Goal: Task Accomplishment & Management: Use online tool/utility

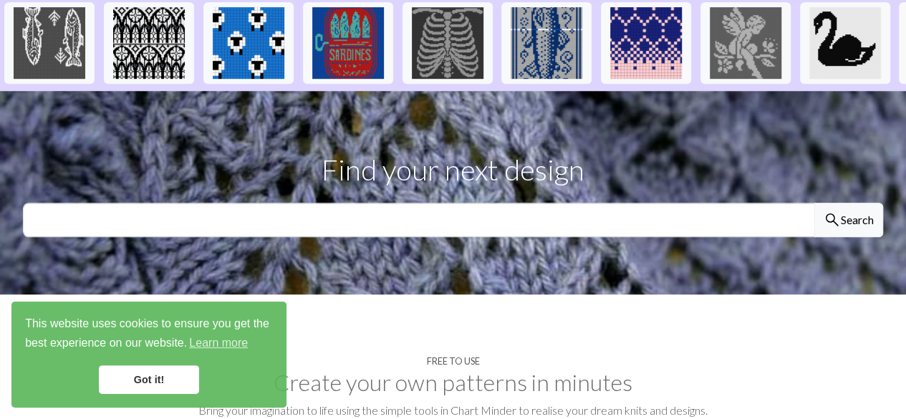
scroll to position [384, 0]
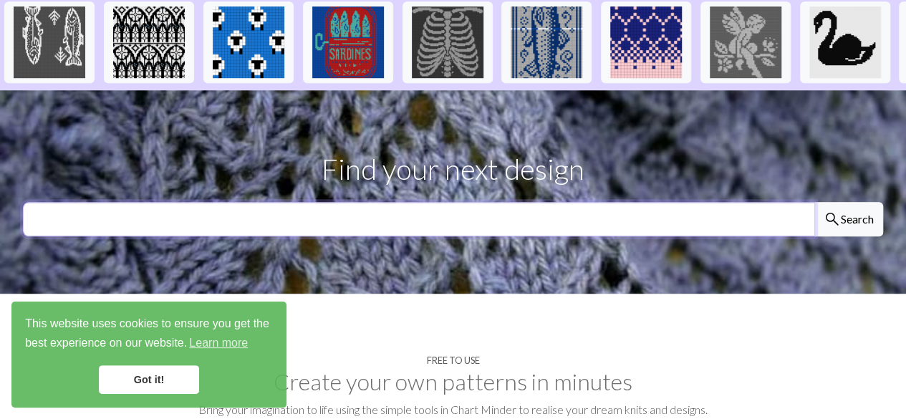
click at [398, 202] on input "text" at bounding box center [419, 219] width 792 height 34
type input "pumpkin"
click at [814, 202] on button "search Search" at bounding box center [848, 219] width 69 height 34
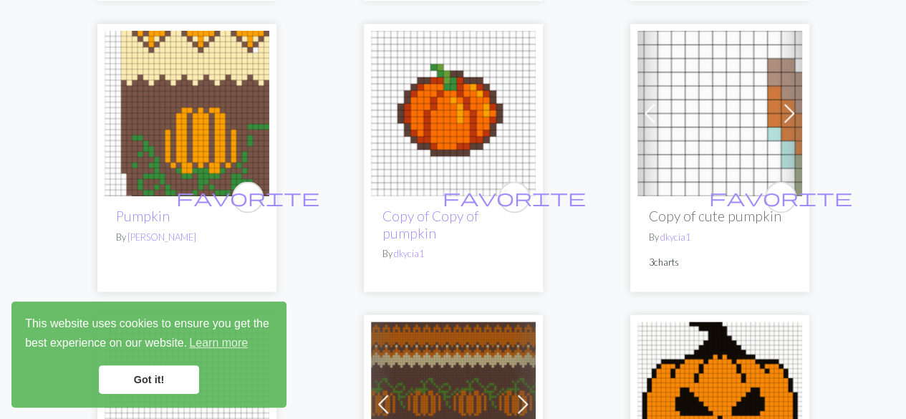
scroll to position [1550, 0]
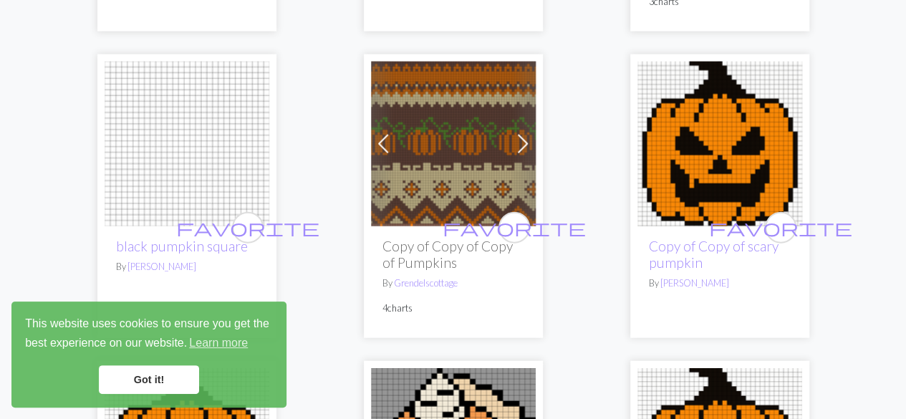
click at [432, 147] on img at bounding box center [453, 144] width 165 height 165
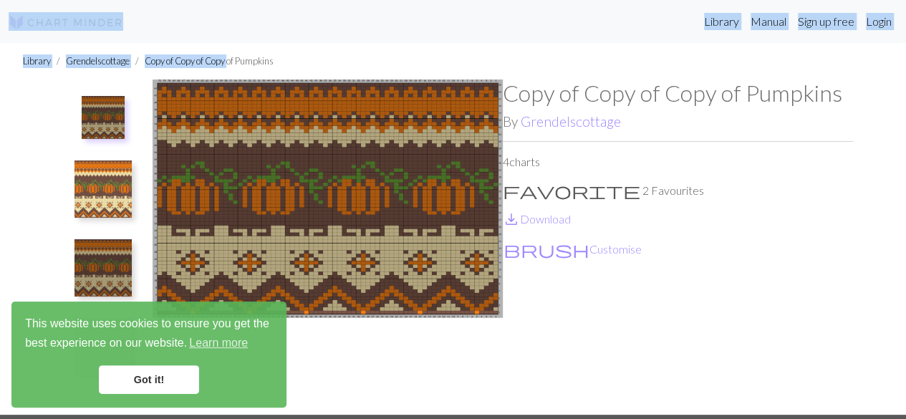
drag, startPoint x: 233, startPoint y: 75, endPoint x: 27, endPoint y: -11, distance: 222.7
click at [27, 0] on html "This website uses cookies to ensure you get the best experience on our website.…" at bounding box center [453, 209] width 906 height 419
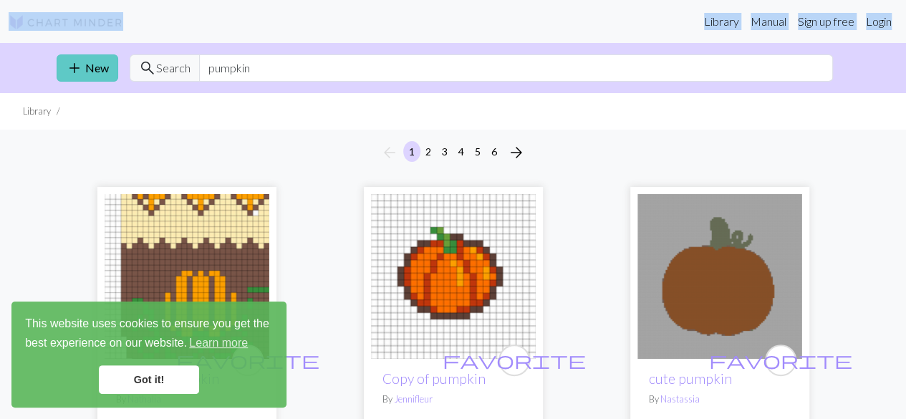
click at [87, 64] on link "add New" at bounding box center [88, 67] width 62 height 27
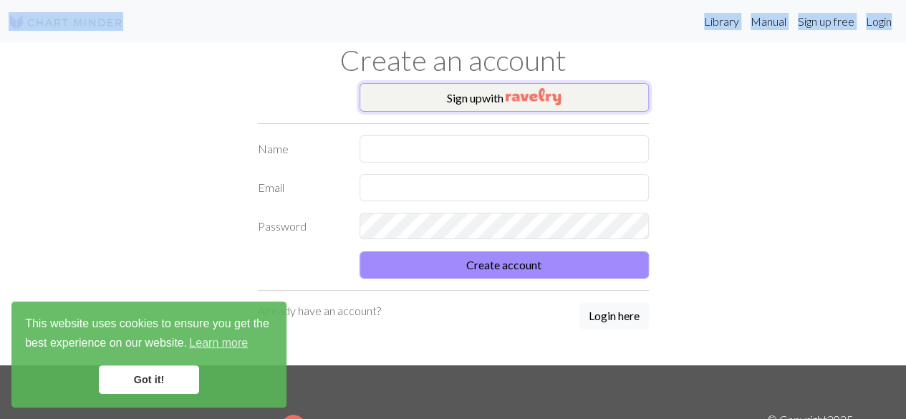
click at [485, 96] on button "Sign up with" at bounding box center [503, 97] width 289 height 29
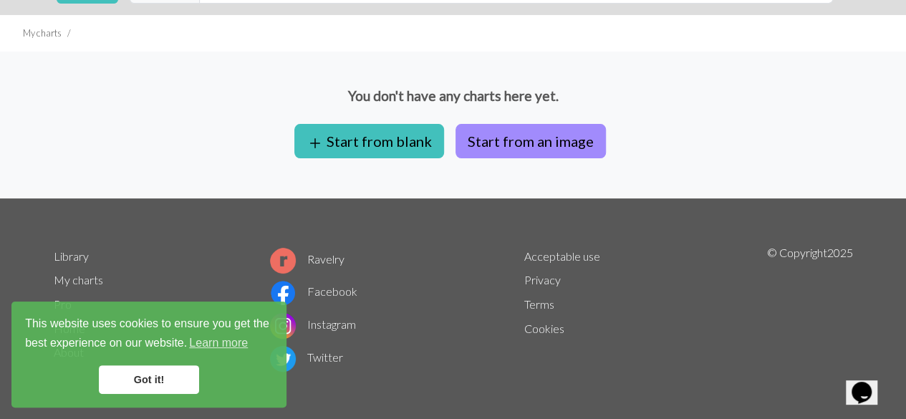
scroll to position [77, 0]
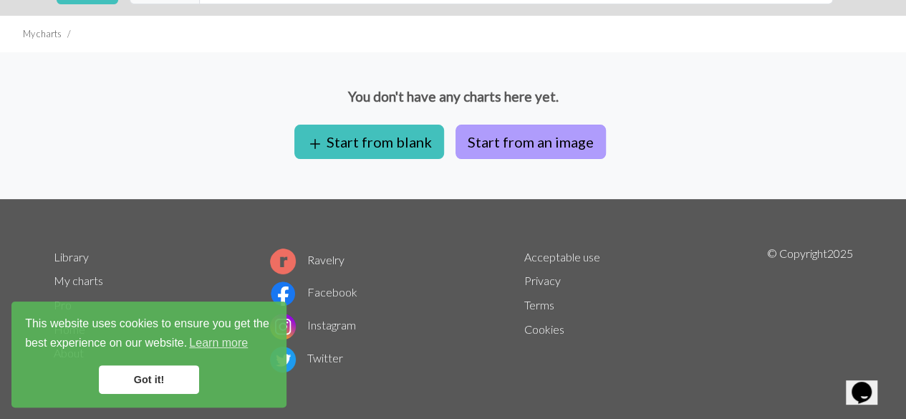
click at [506, 140] on button "Start from an image" at bounding box center [530, 142] width 150 height 34
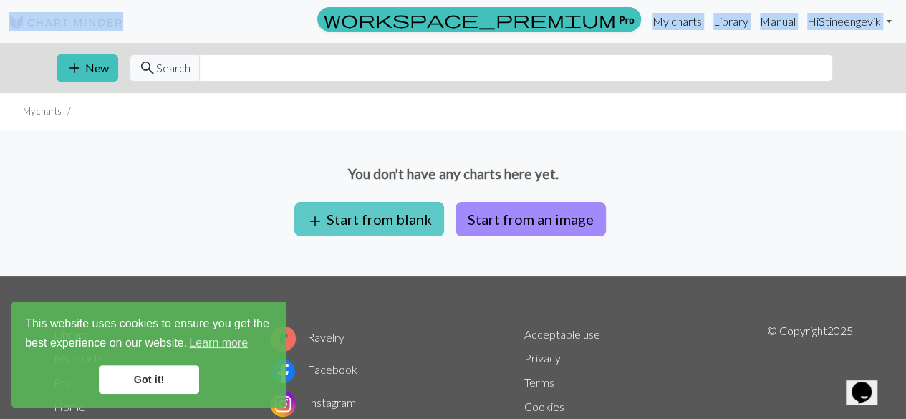
click at [374, 221] on button "add Start from blank" at bounding box center [369, 219] width 150 height 34
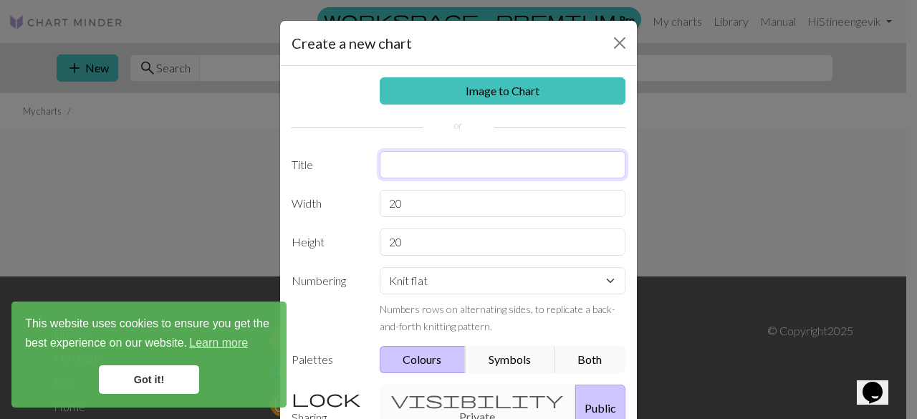
click at [422, 163] on input "text" at bounding box center [503, 164] width 246 height 27
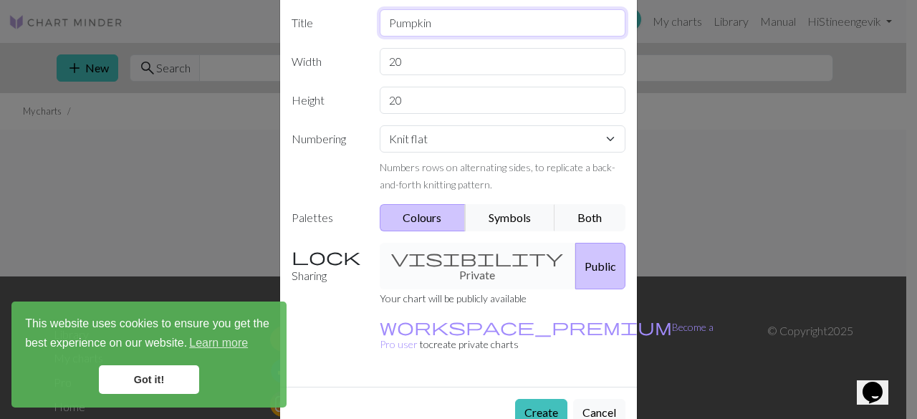
scroll to position [143, 0]
type input "Pumpkin"
click at [438, 254] on div "visibility Private Public" at bounding box center [503, 264] width 264 height 47
click at [538, 397] on button "Create" at bounding box center [541, 410] width 52 height 27
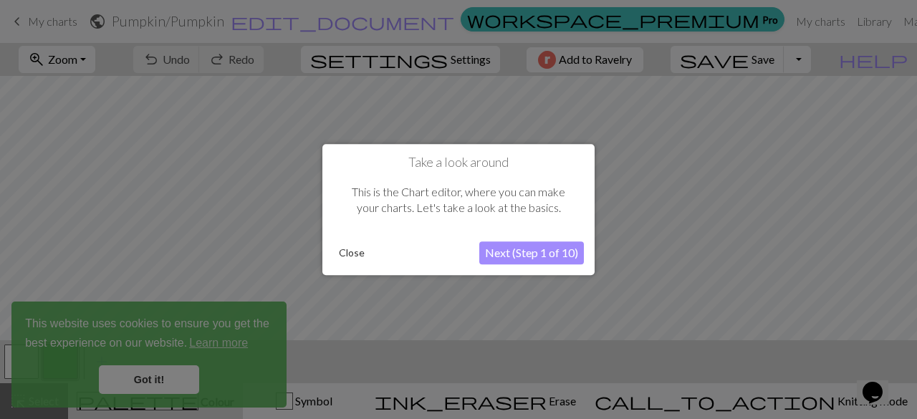
click at [527, 256] on button "Next (Step 1 of 10)" at bounding box center [531, 252] width 105 height 23
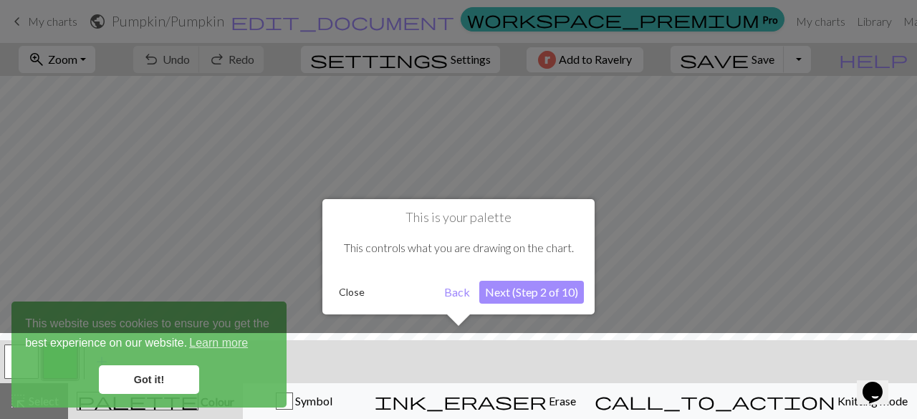
click at [519, 291] on button "Next (Step 2 of 10)" at bounding box center [531, 292] width 105 height 23
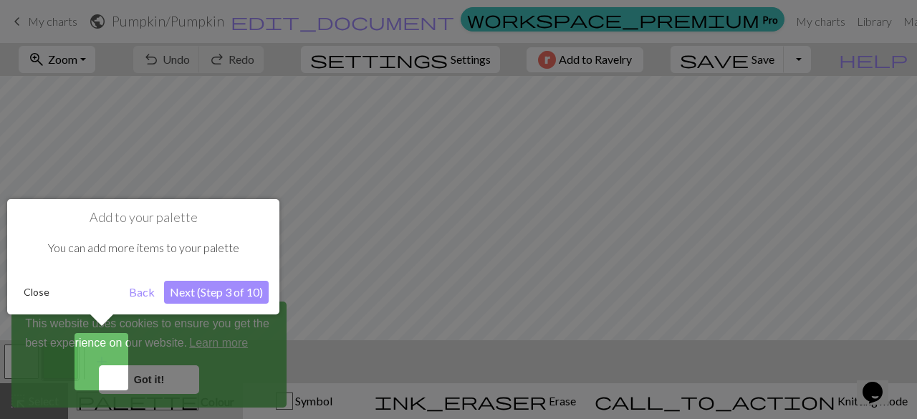
click at [158, 369] on div at bounding box center [458, 209] width 917 height 419
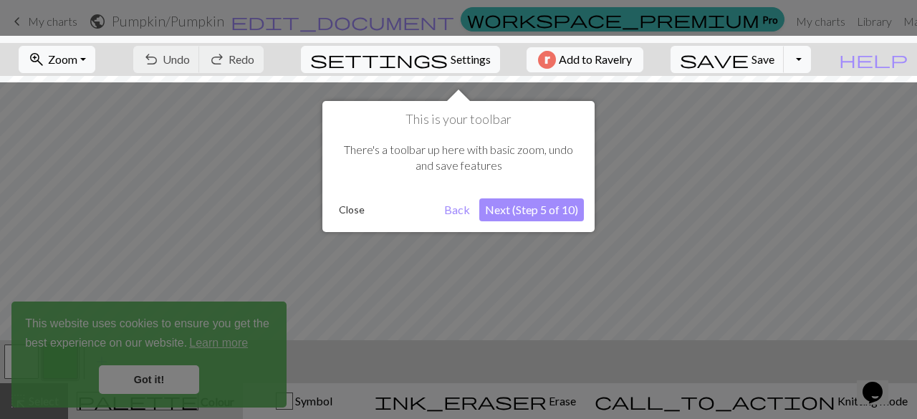
click at [536, 206] on button "Next (Step 5 of 10)" at bounding box center [531, 209] width 105 height 23
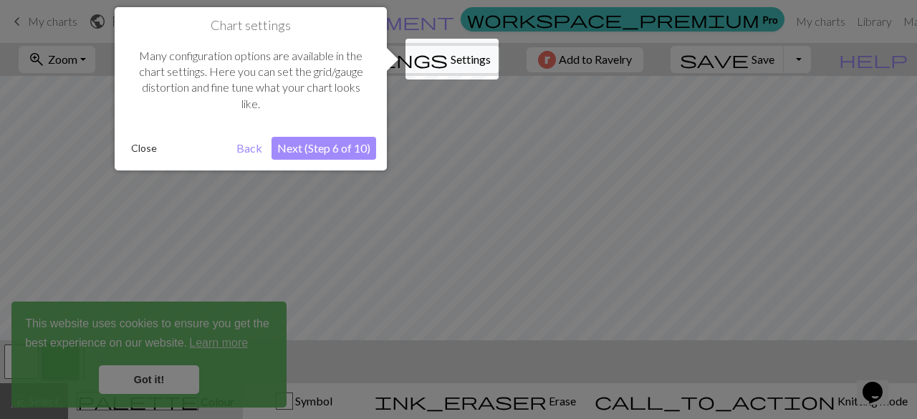
click at [536, 206] on div at bounding box center [458, 209] width 917 height 419
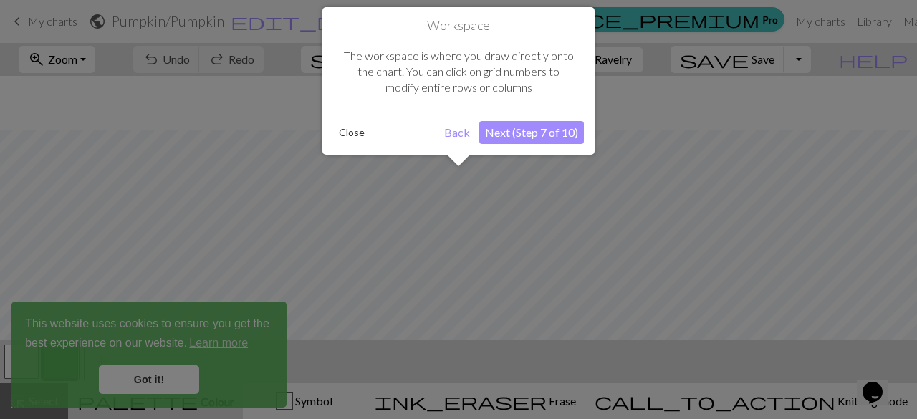
scroll to position [54, 0]
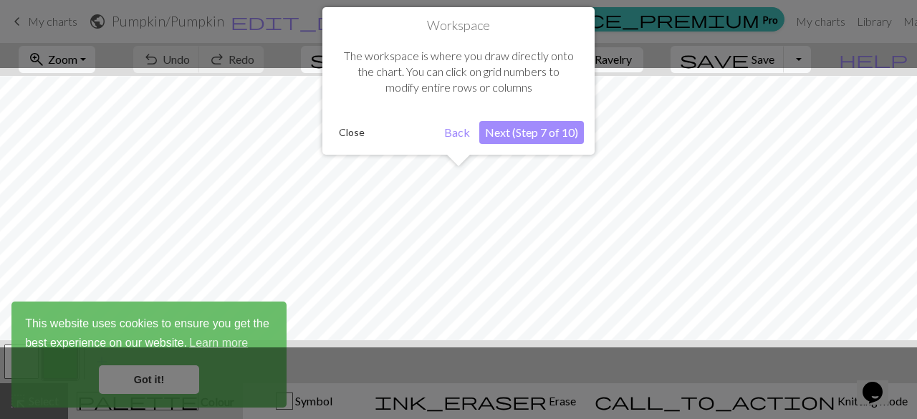
click at [516, 134] on button "Next (Step 7 of 10)" at bounding box center [531, 132] width 105 height 23
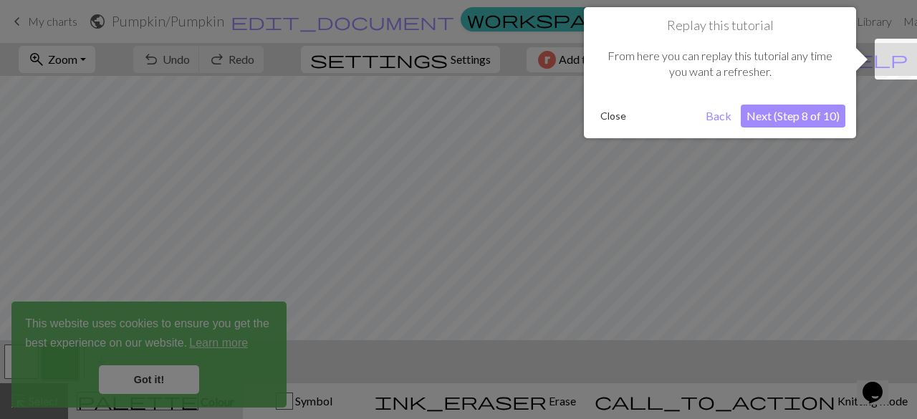
click at [798, 118] on button "Next (Step 8 of 10)" at bounding box center [792, 116] width 105 height 23
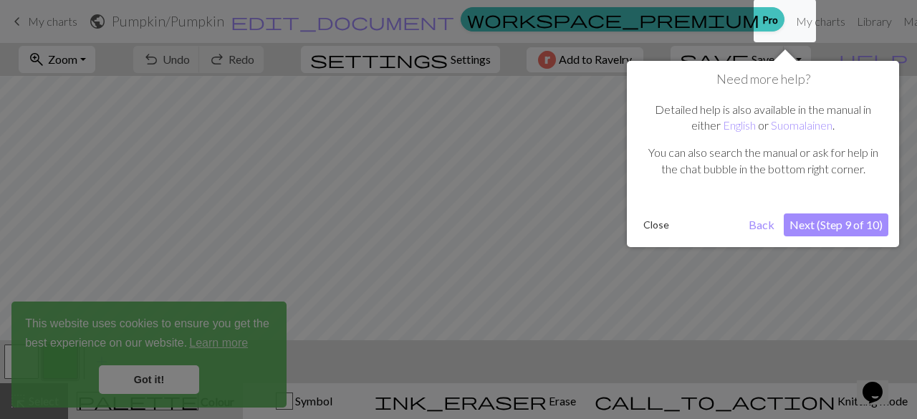
click at [849, 221] on button "Next (Step 9 of 10)" at bounding box center [835, 224] width 105 height 23
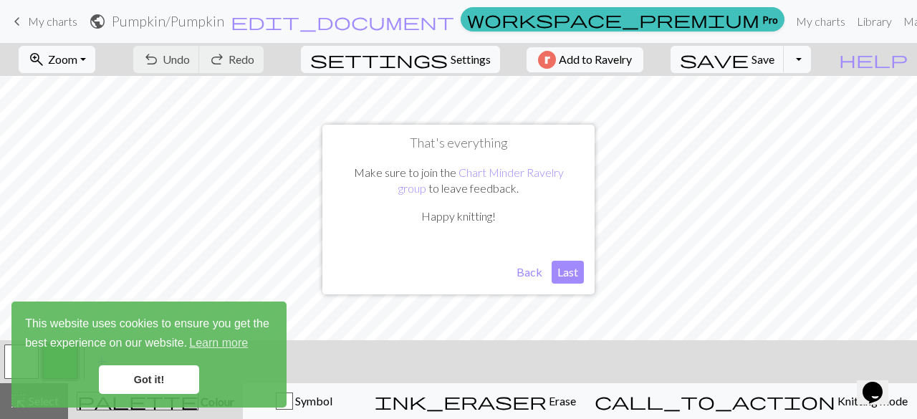
click at [571, 278] on button "Last" at bounding box center [567, 272] width 32 height 23
click at [160, 63] on span "undo" at bounding box center [150, 59] width 17 height 20
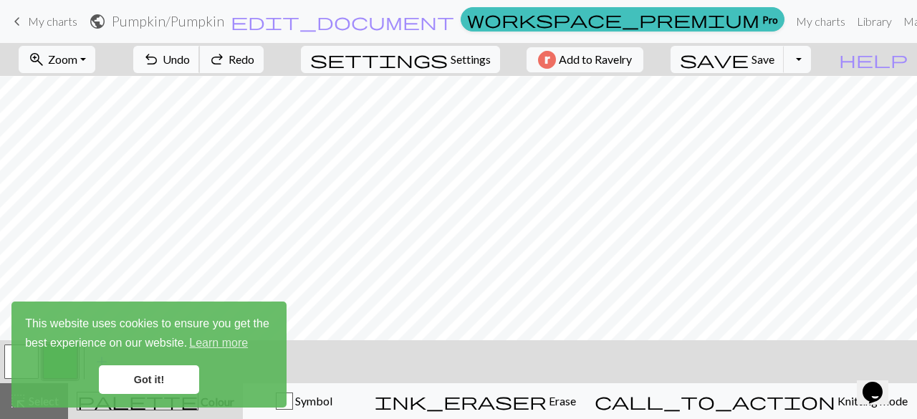
click at [160, 63] on span "undo" at bounding box center [150, 59] width 17 height 20
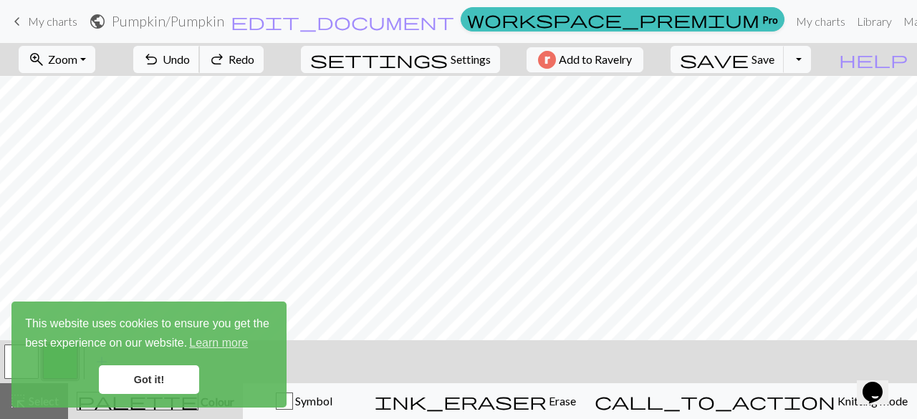
click at [160, 63] on span "undo" at bounding box center [150, 59] width 17 height 20
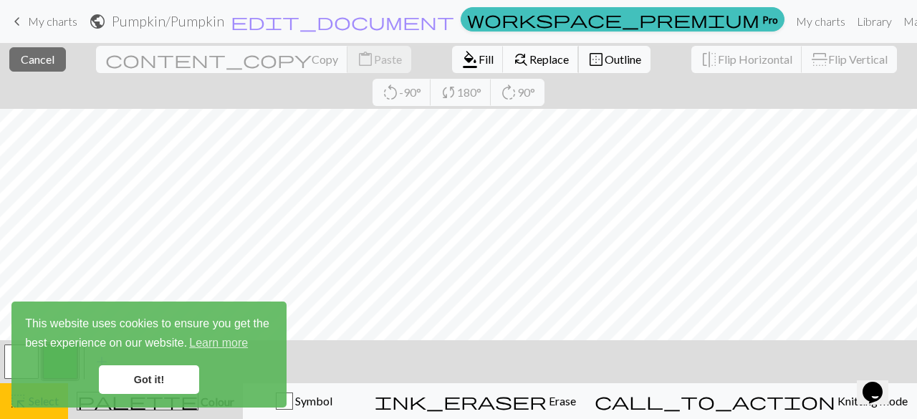
click at [529, 62] on span "Replace" at bounding box center [548, 59] width 39 height 14
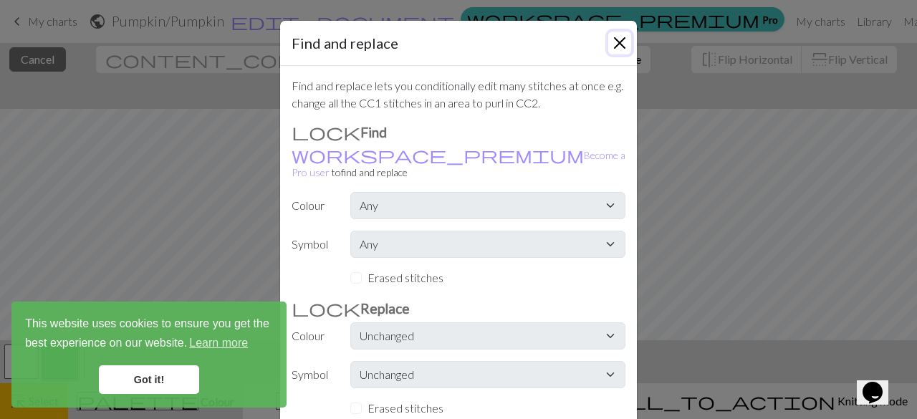
click at [620, 42] on button "Close" at bounding box center [619, 43] width 23 height 23
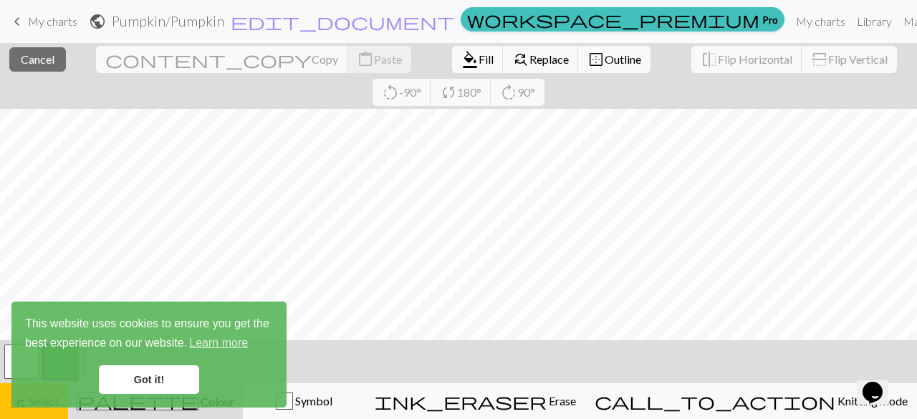
click at [142, 374] on link "Got it!" at bounding box center [149, 379] width 100 height 29
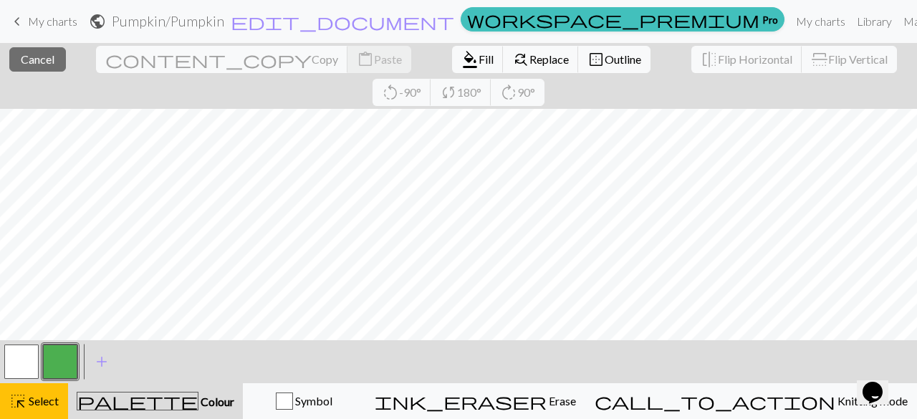
click at [41, 361] on div at bounding box center [60, 361] width 39 height 39
click at [50, 362] on button "button" at bounding box center [60, 361] width 34 height 34
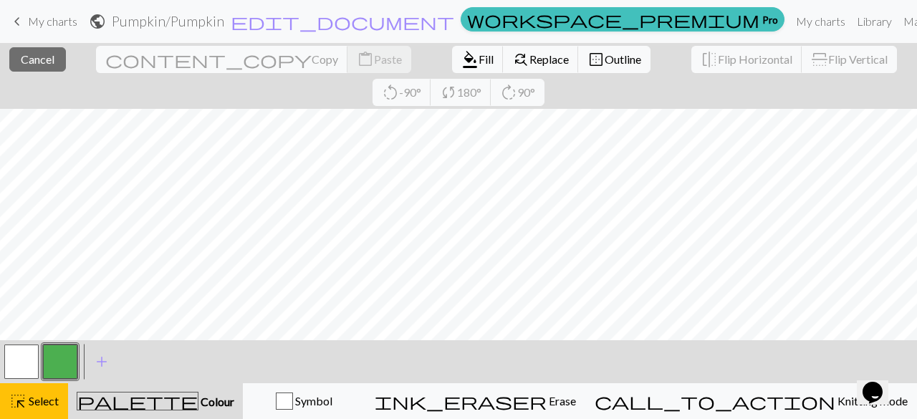
click at [56, 366] on button "button" at bounding box center [60, 361] width 34 height 34
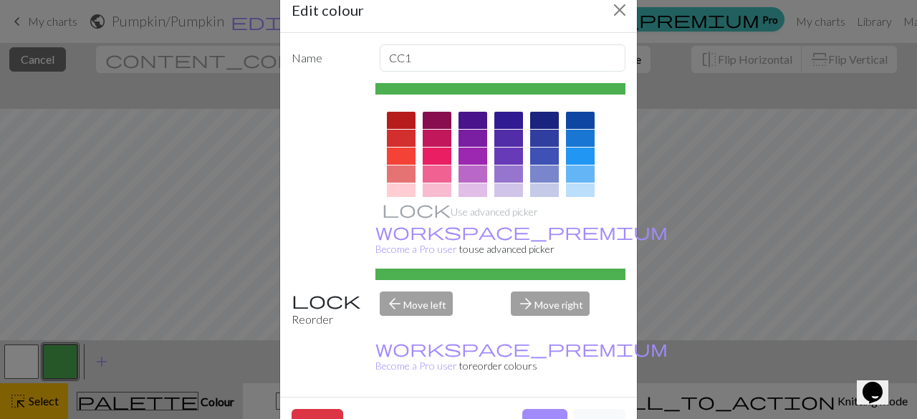
scroll to position [0, 0]
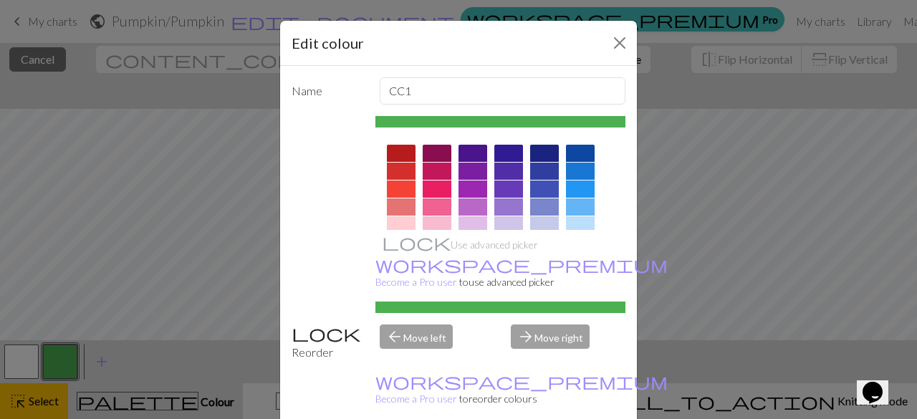
click at [407, 324] on div "arrow_back Move left" at bounding box center [437, 342] width 132 height 37
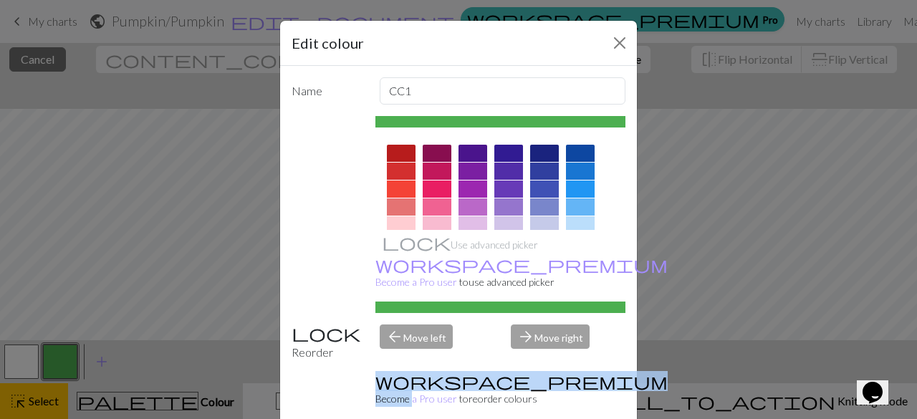
click at [407, 324] on div "arrow_back Move left" at bounding box center [437, 342] width 132 height 37
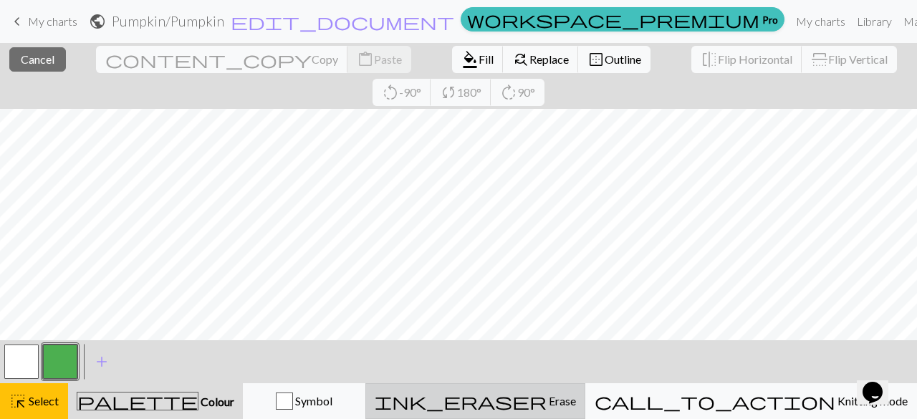
click at [576, 398] on span "Erase" at bounding box center [560, 401] width 29 height 14
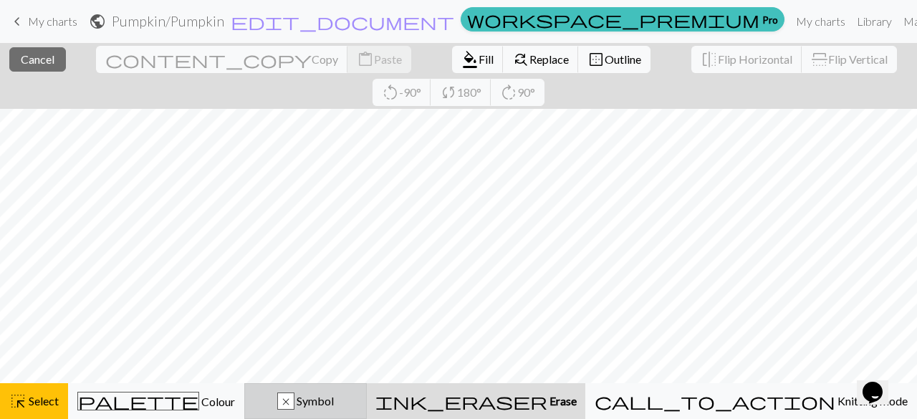
click at [334, 401] on span "Symbol" at bounding box center [313, 401] width 39 height 14
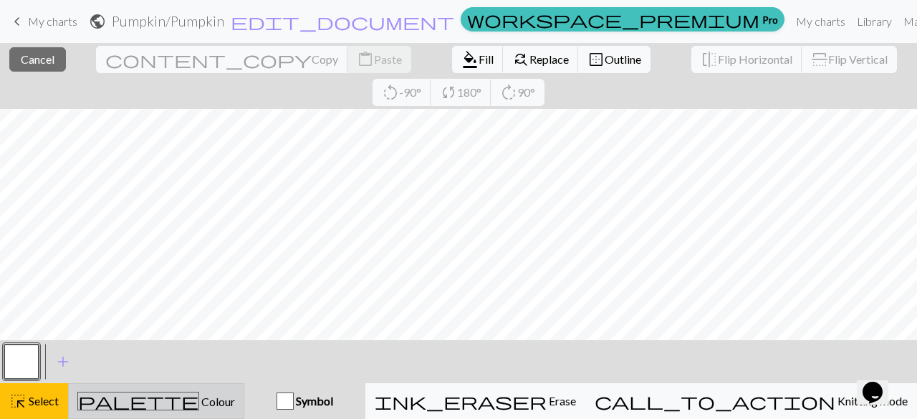
click at [189, 412] on button "palette Colour Colour" at bounding box center [156, 401] width 176 height 36
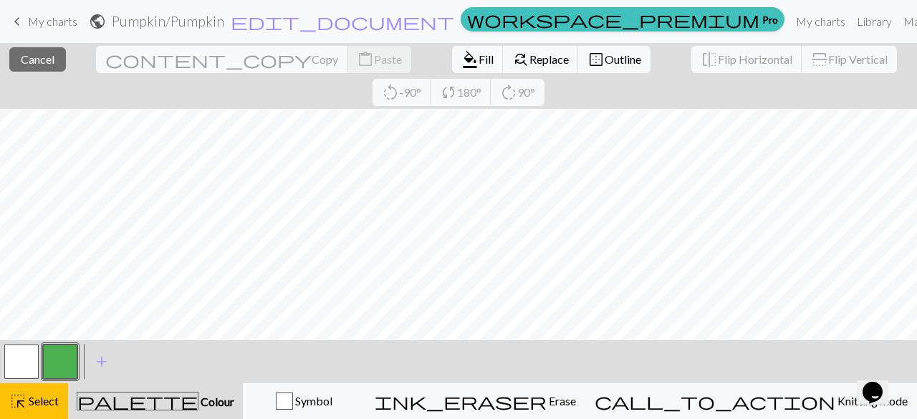
click at [54, 347] on button "button" at bounding box center [60, 361] width 34 height 34
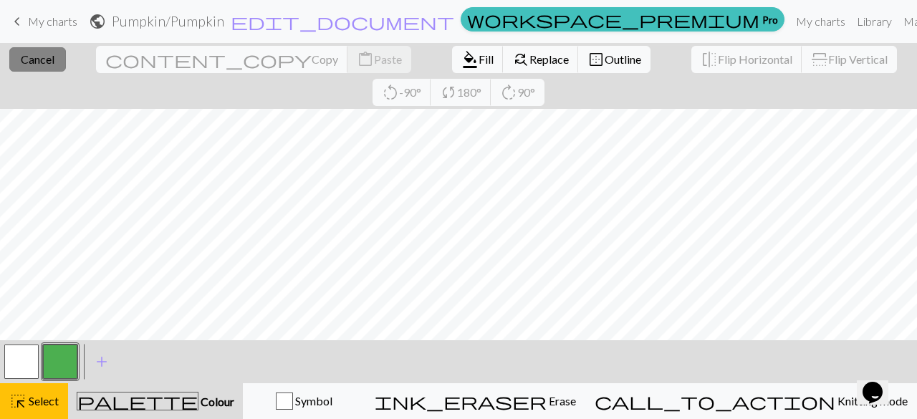
click at [47, 49] on button "close Cancel" at bounding box center [37, 59] width 57 height 24
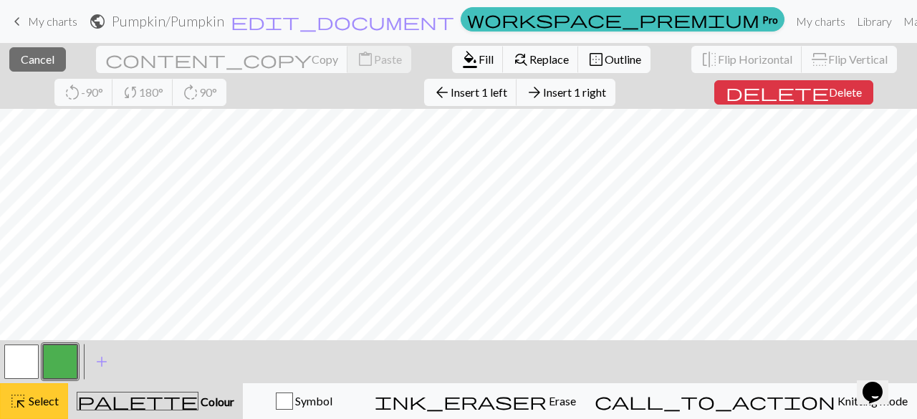
click at [63, 390] on button "highlight_alt Select Select" at bounding box center [34, 401] width 68 height 36
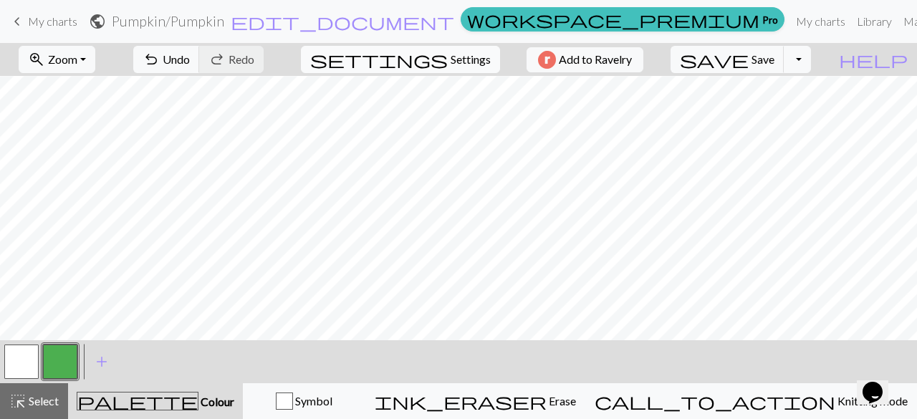
click at [450, 56] on span "Settings" at bounding box center [470, 59] width 40 height 17
select select "aran"
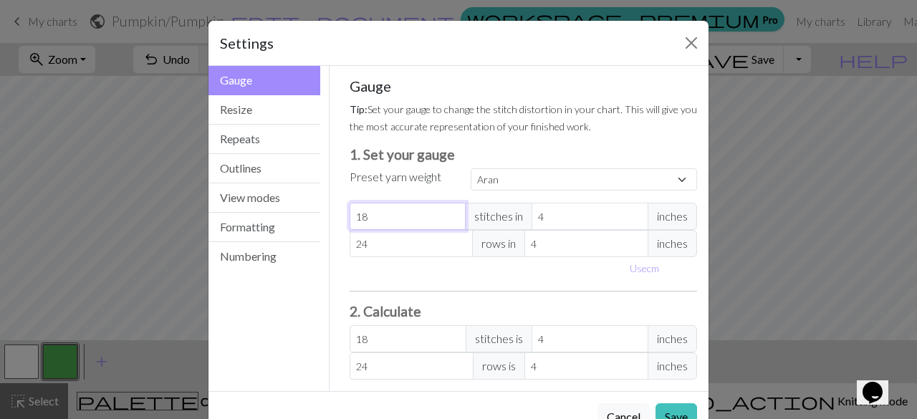
type input "17"
click at [444, 218] on input "17" at bounding box center [407, 216] width 117 height 27
type input "18"
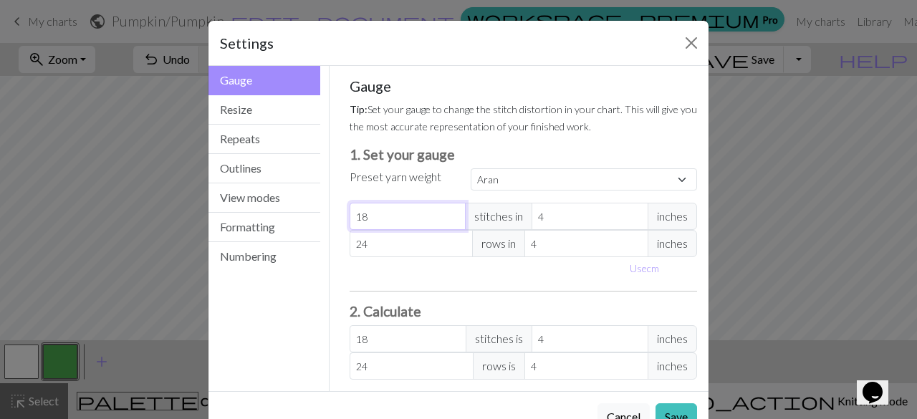
click at [445, 210] on input "18" at bounding box center [407, 216] width 117 height 27
type input "19"
click at [445, 210] on input "19" at bounding box center [407, 216] width 117 height 27
type input "20"
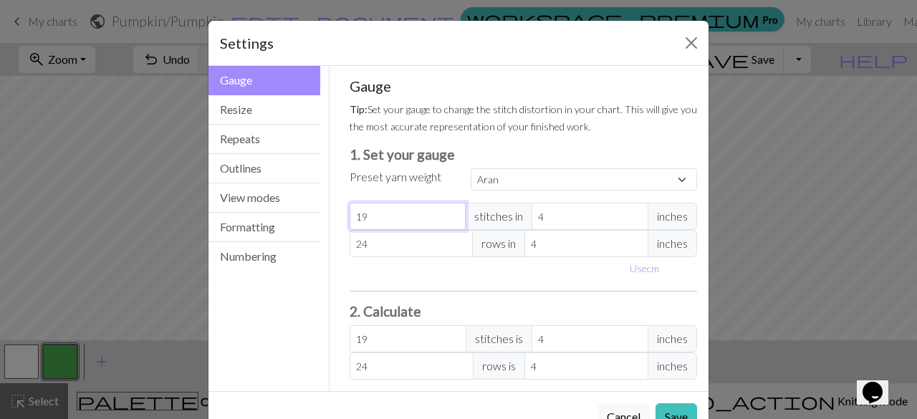
type input "20"
click at [445, 210] on input "20" at bounding box center [407, 216] width 117 height 27
type input "21"
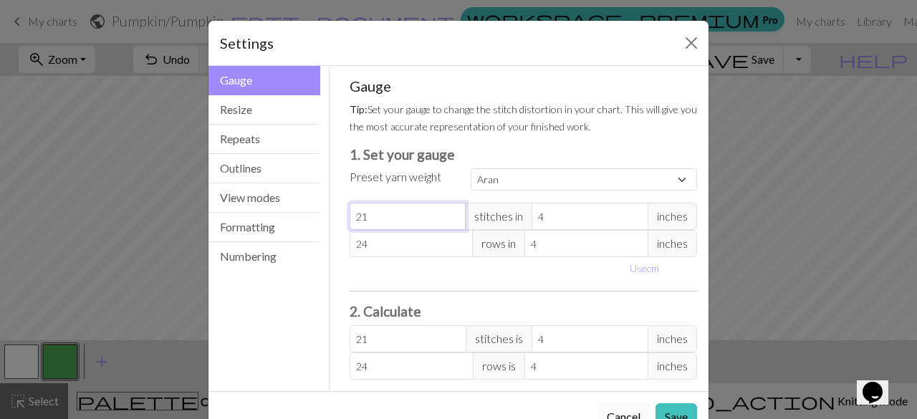
click at [445, 210] on input "21" at bounding box center [407, 216] width 117 height 27
click at [674, 415] on button "Save" at bounding box center [676, 416] width 42 height 27
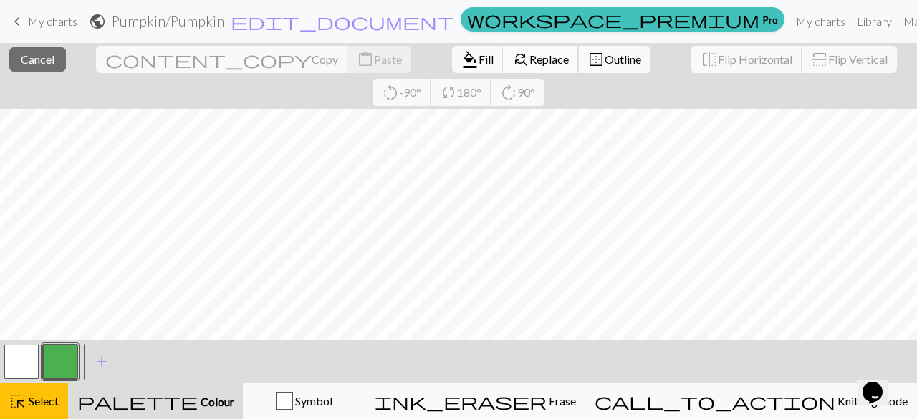
click at [529, 56] on span "Replace" at bounding box center [548, 59] width 39 height 14
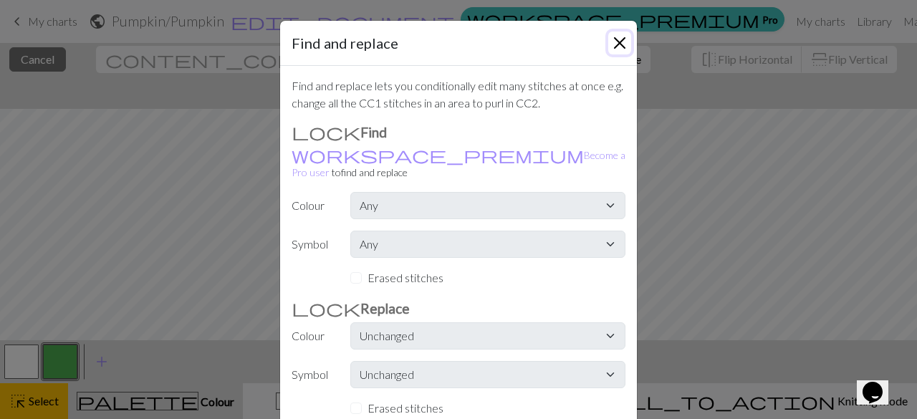
click at [610, 41] on button "Close" at bounding box center [619, 43] width 23 height 23
